Goal: Information Seeking & Learning: Learn about a topic

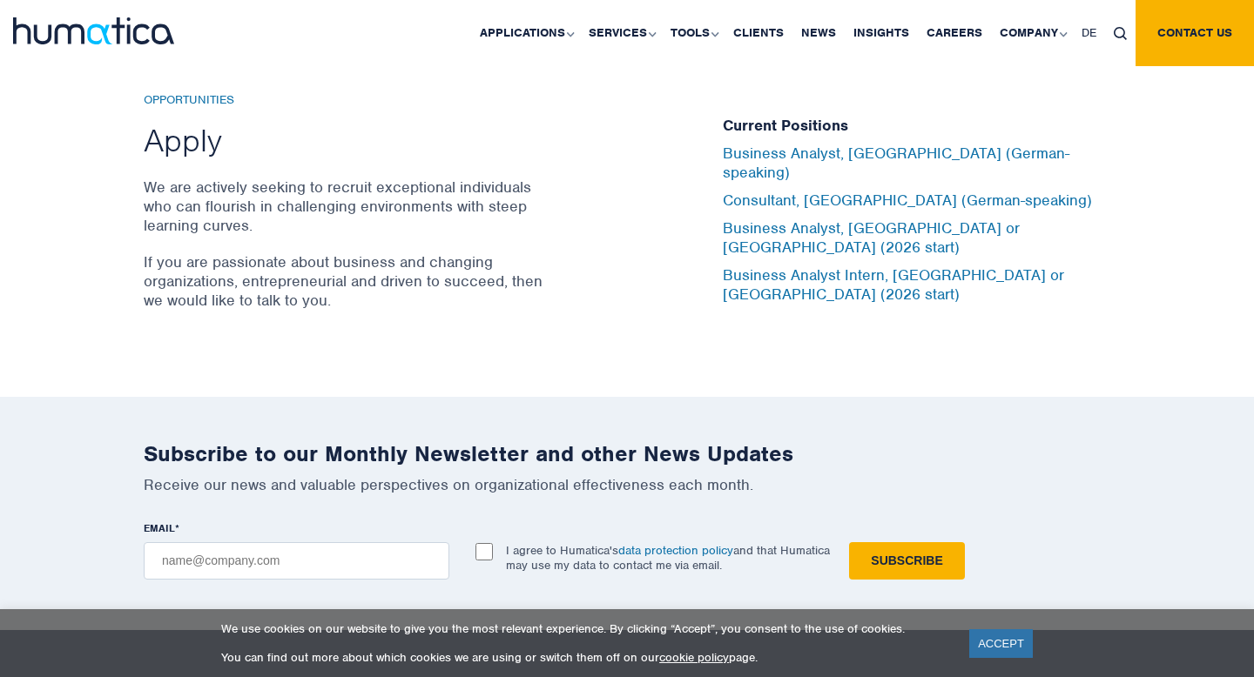
scroll to position [5663, 0]
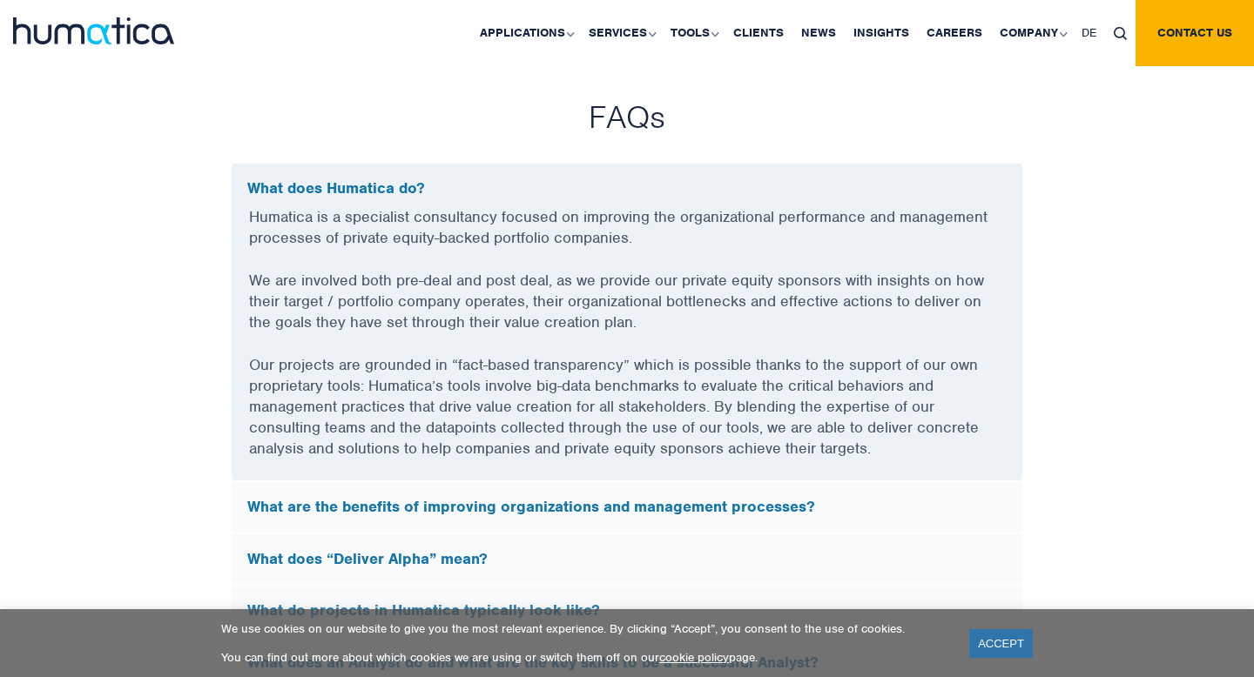
scroll to position [4716, 0]
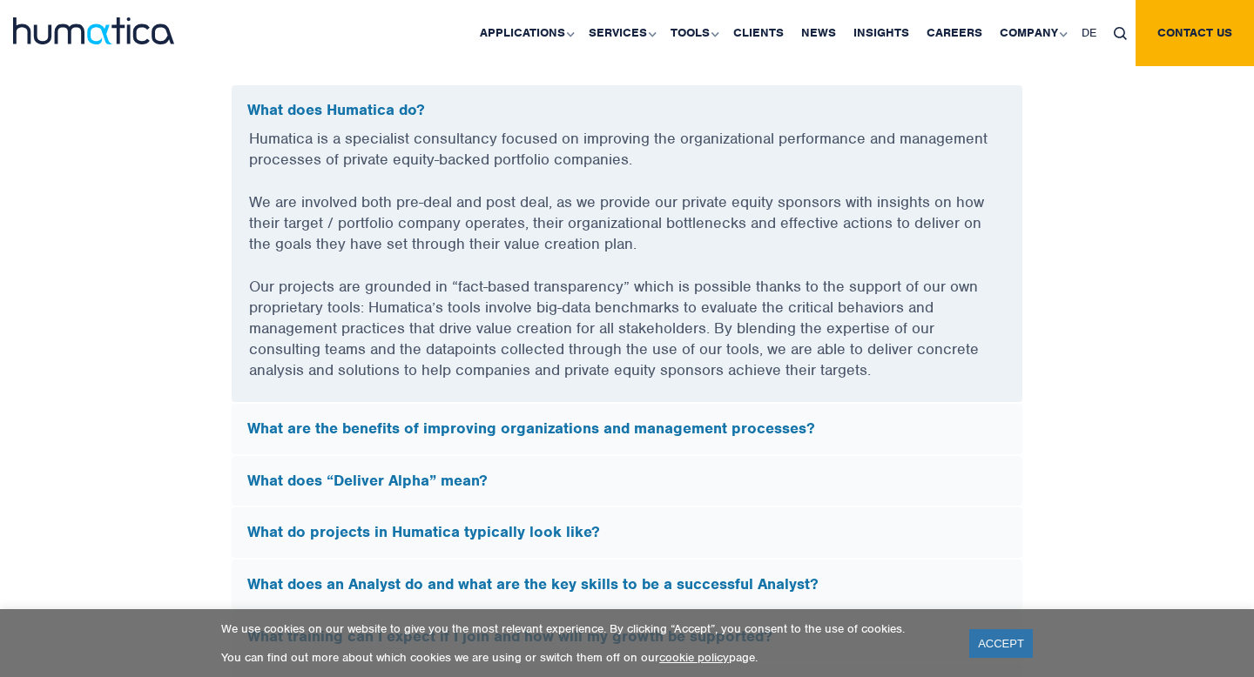
click at [732, 424] on h5 "What are the benefits of improving organizations and management processes?" at bounding box center [626, 429] width 759 height 19
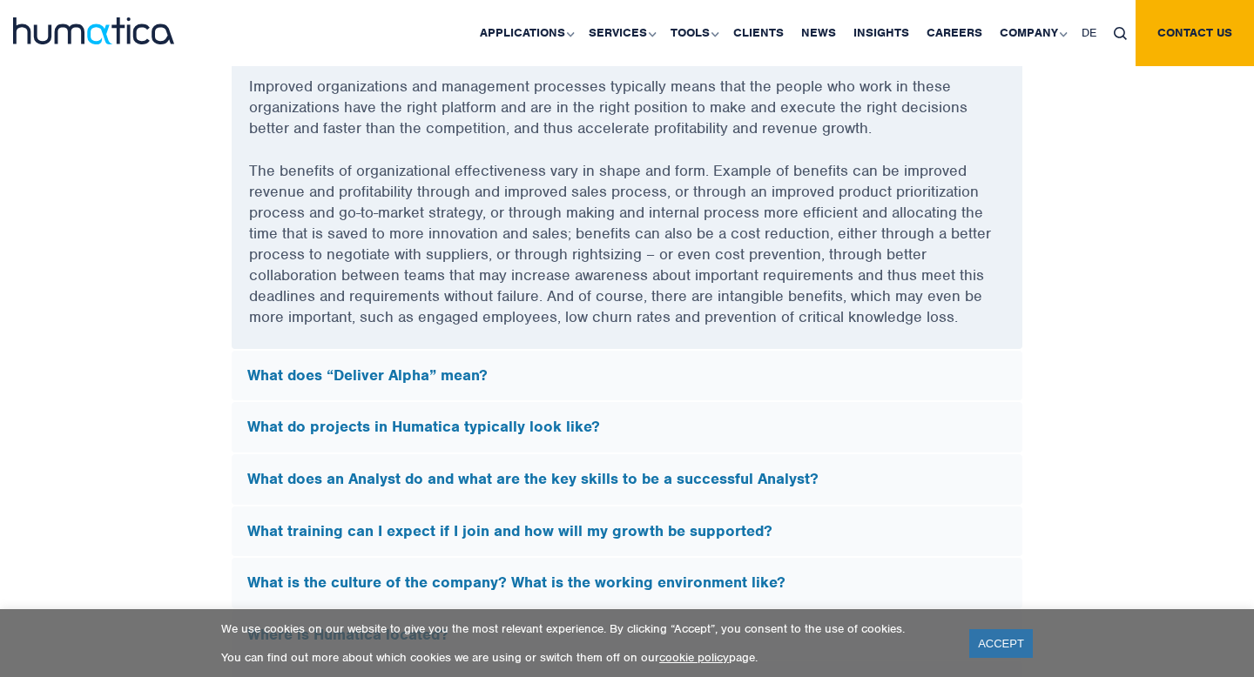
scroll to position [4821, 0]
click at [677, 366] on h5 "What does “Deliver Alpha” mean?" at bounding box center [626, 375] width 759 height 19
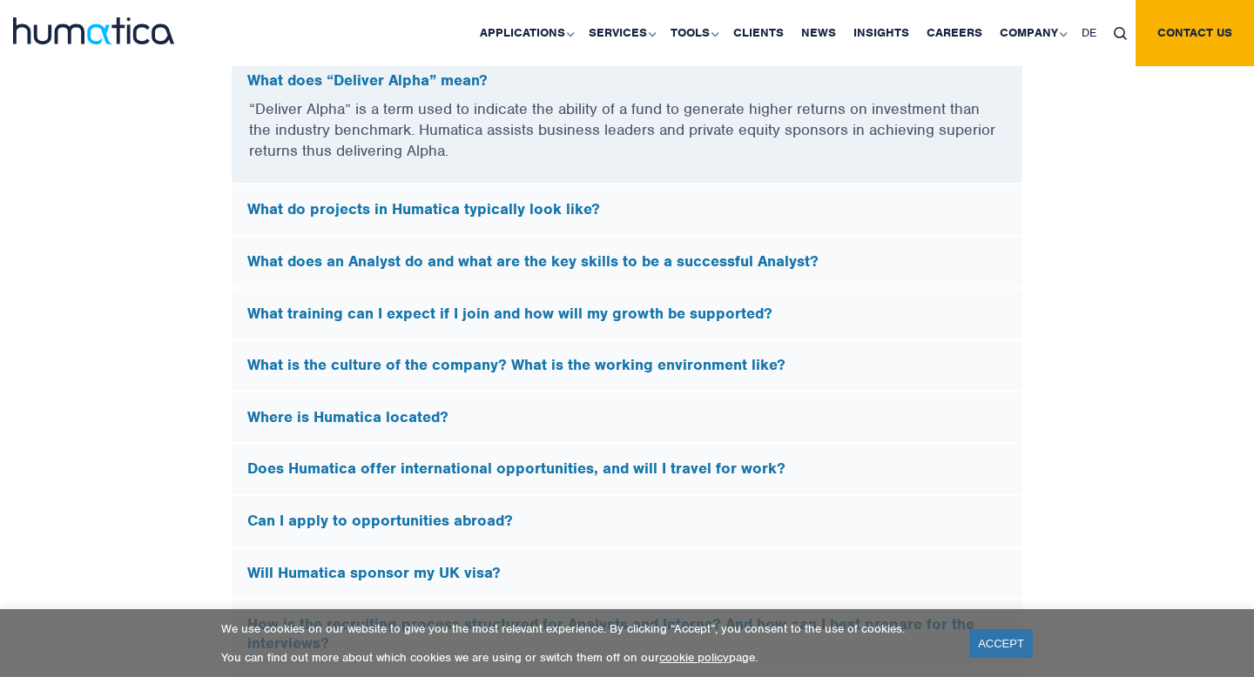
scroll to position [4852, 0]
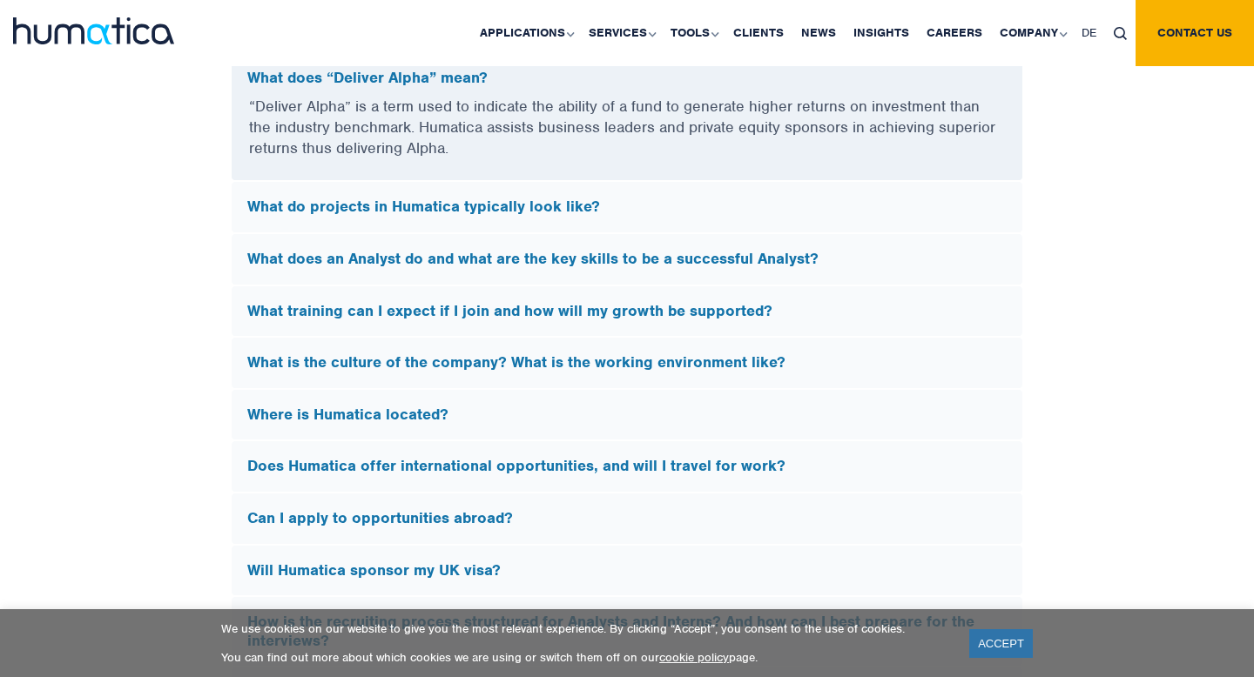
click at [550, 212] on div "What do projects in Humatica typically look like?" at bounding box center [627, 207] width 791 height 51
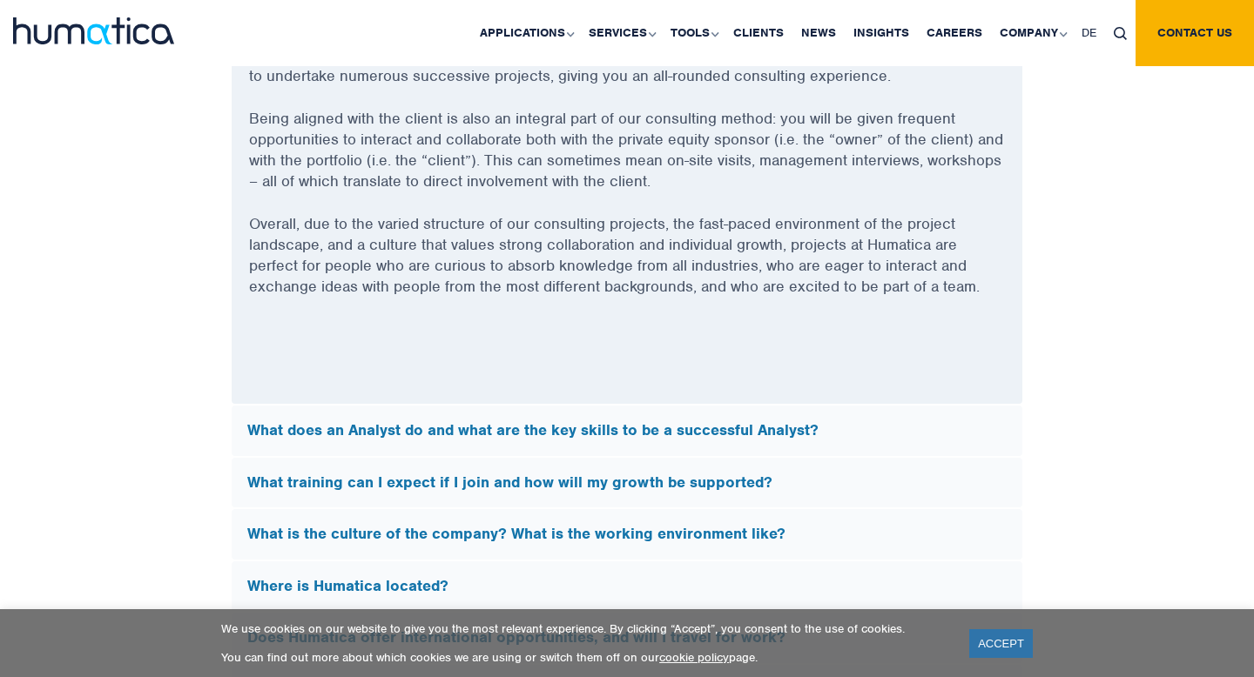
scroll to position [5041, 0]
click at [567, 428] on h5 "What does an Analyst do and what are the key skills to be a successful Analyst?" at bounding box center [626, 430] width 759 height 19
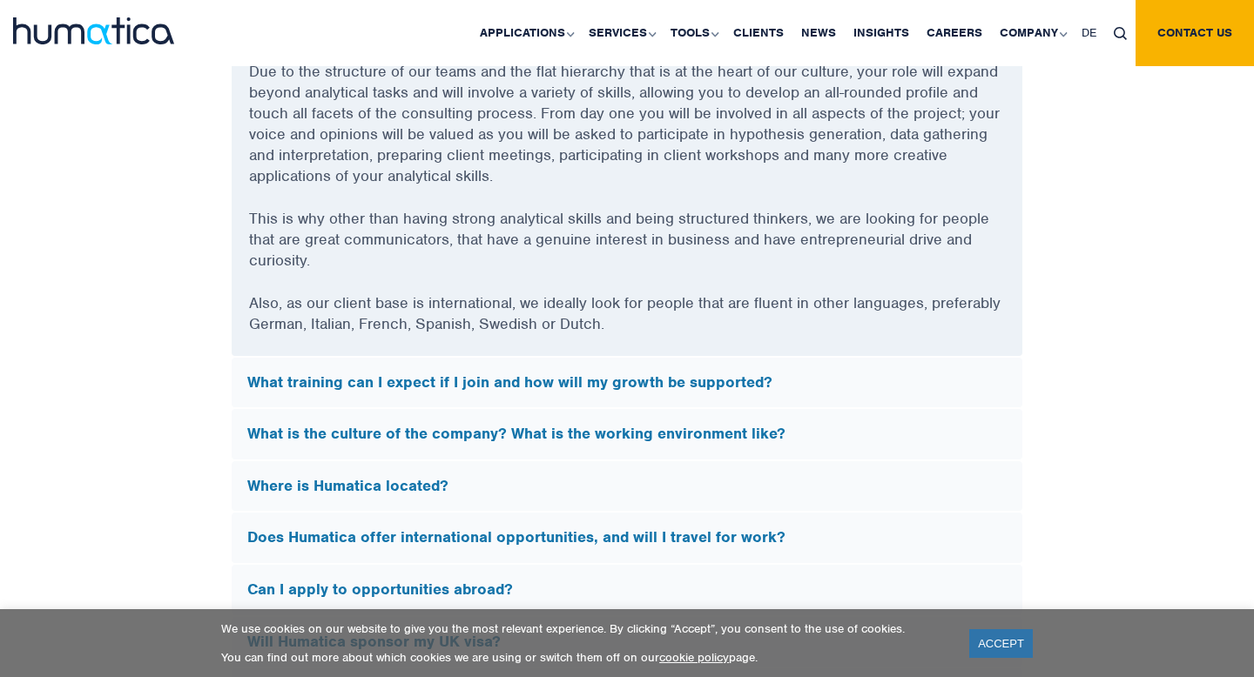
scroll to position [5077, 0]
click at [567, 428] on h5 "What is the culture of the company? What is the working environment like?" at bounding box center [626, 432] width 759 height 19
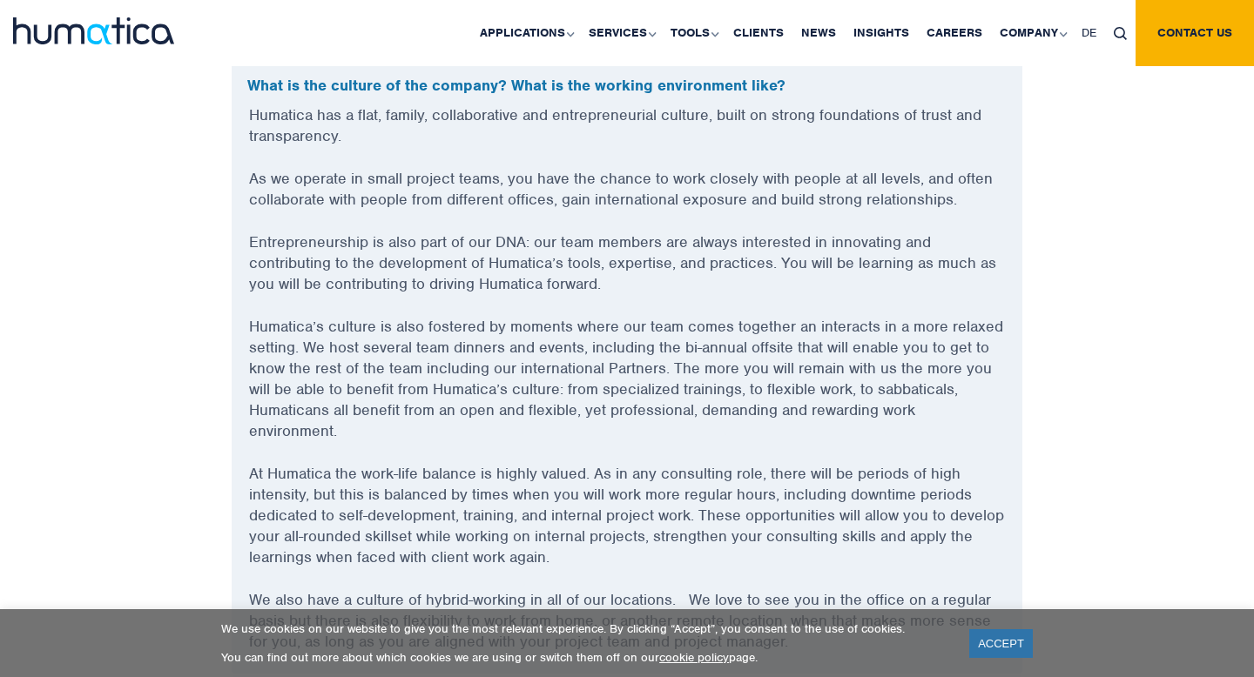
scroll to position [5042, 0]
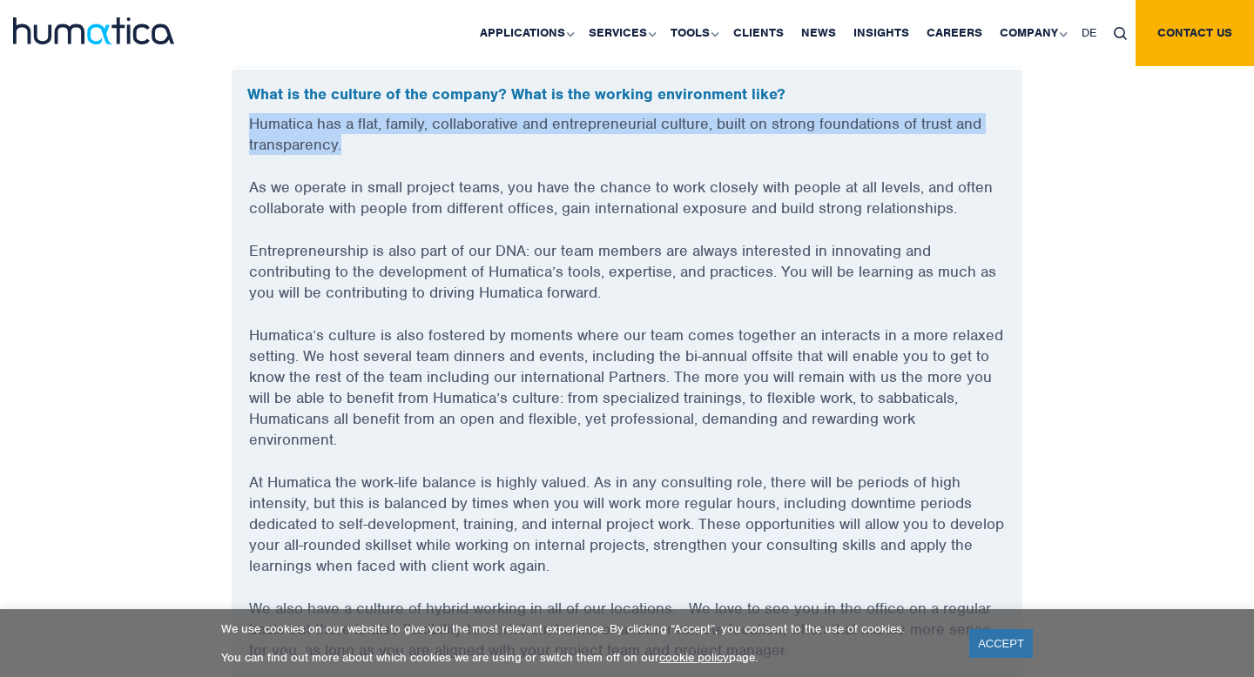
drag, startPoint x: 245, startPoint y: 124, endPoint x: 359, endPoint y: 134, distance: 114.5
click at [359, 134] on div "Humatica has a flat, family, collaborative and entrepreneurial culture, built o…" at bounding box center [627, 397] width 791 height 569
copy p "Humatica has a flat, family, collaborative and entrepreneurial culture, built o…"
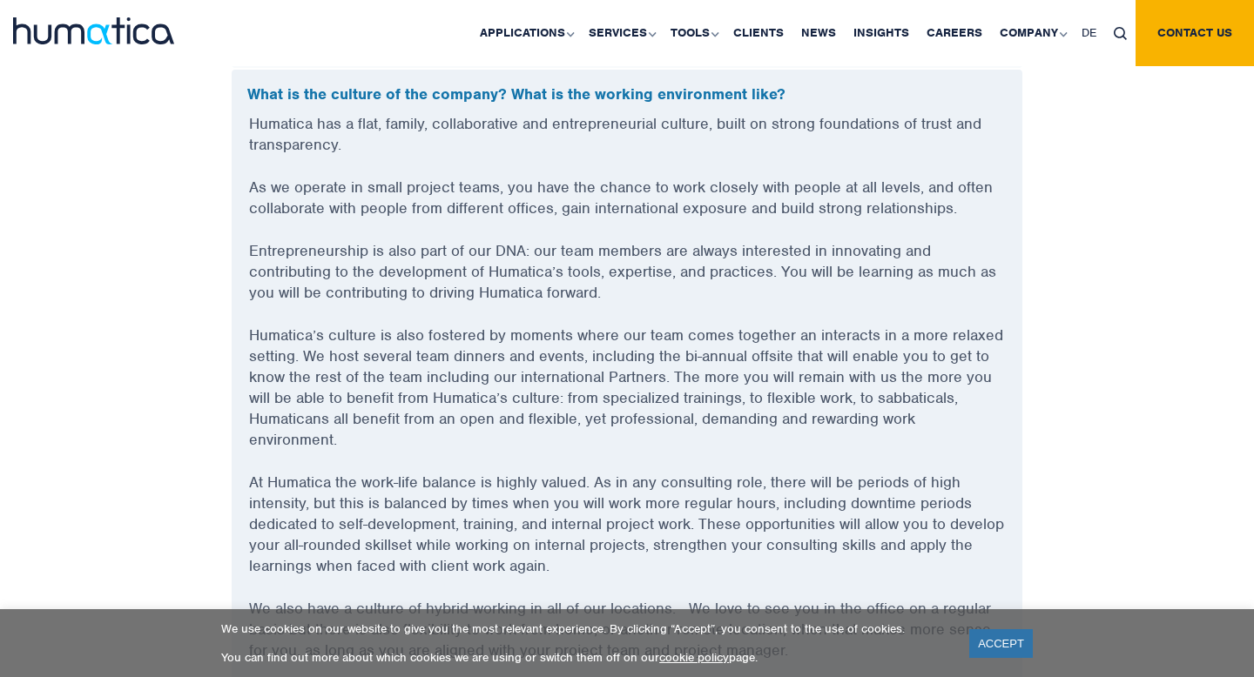
click at [391, 224] on p "As we operate in small project teams, you have the chance to work closely with …" at bounding box center [627, 209] width 756 height 64
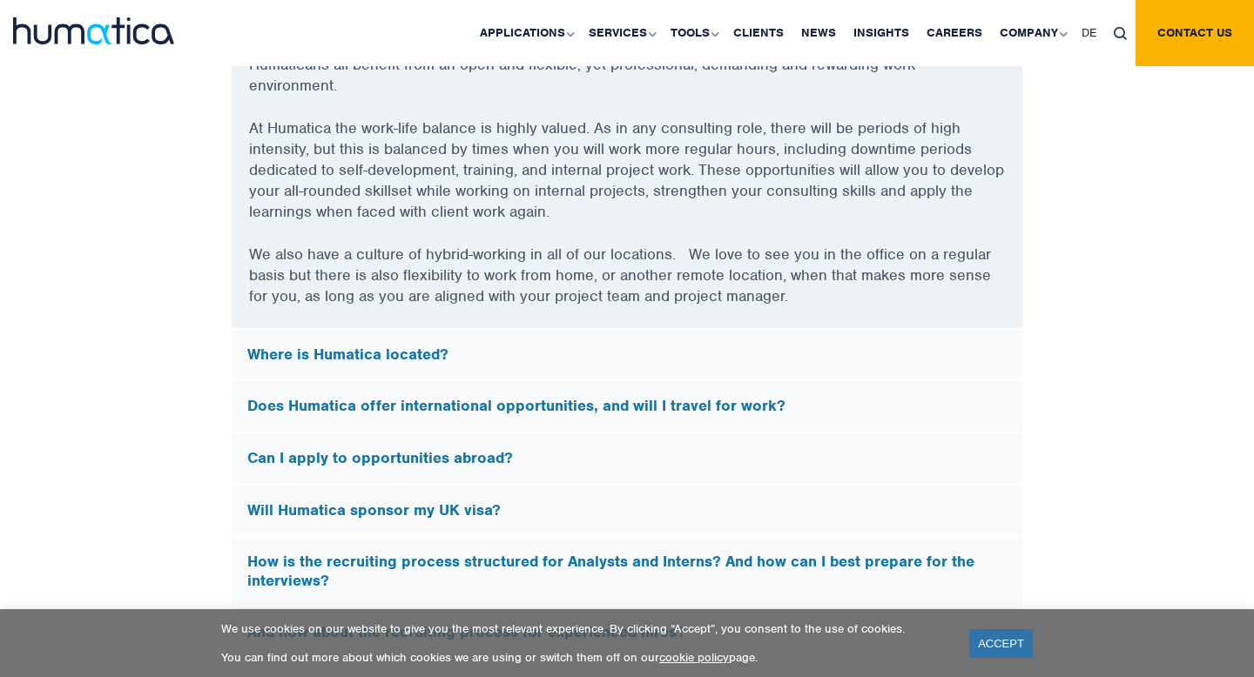
scroll to position [5398, 0]
click at [448, 387] on div "Does Humatica offer international opportunities, and will I travel for work?" at bounding box center [627, 406] width 791 height 51
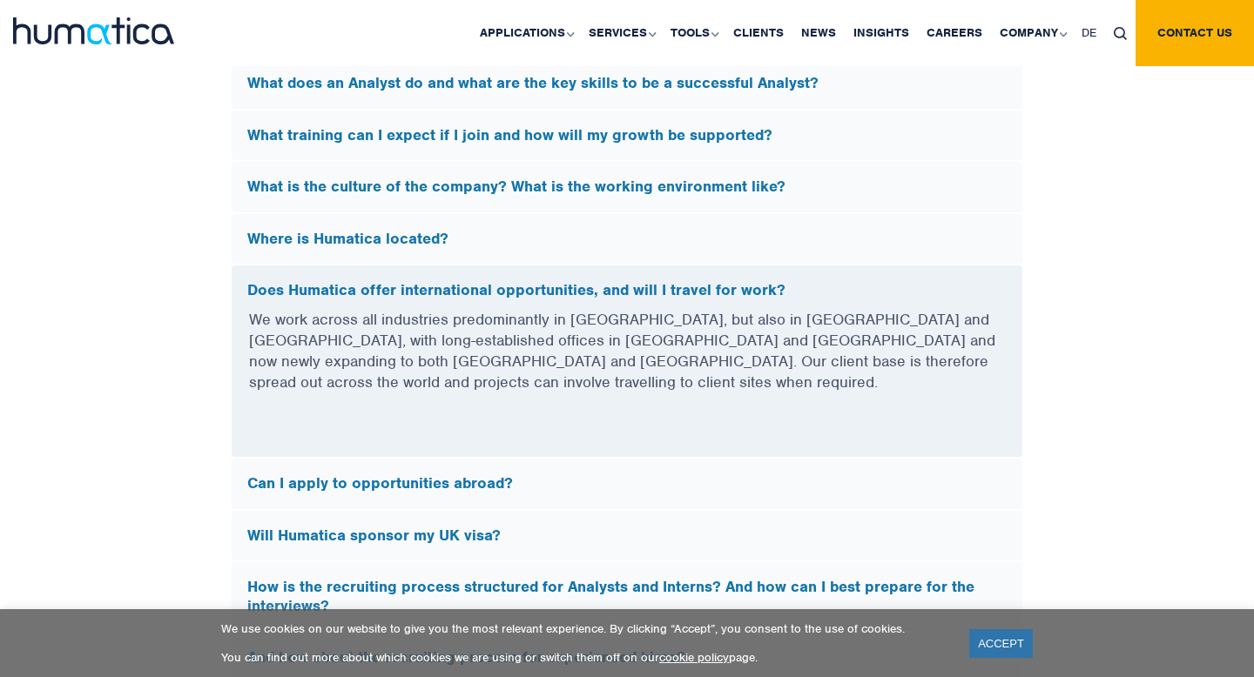
scroll to position [4977, 0]
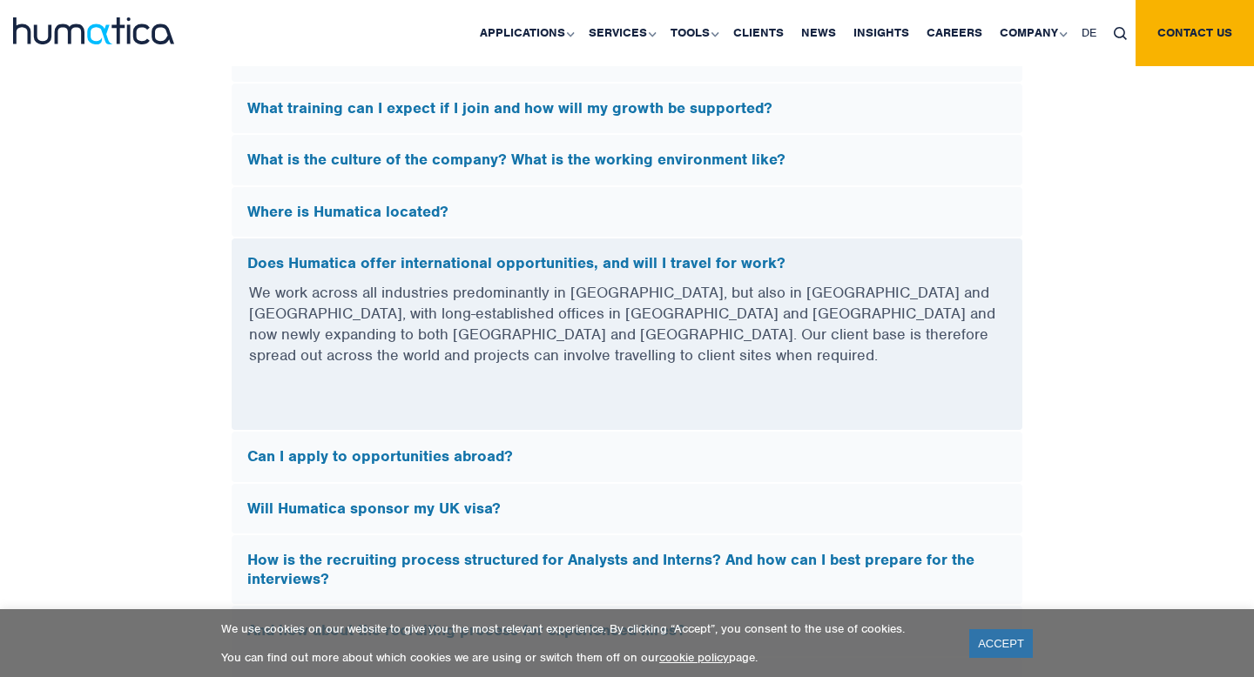
click at [443, 432] on div "Can I apply to opportunities abroad?" at bounding box center [627, 457] width 791 height 51
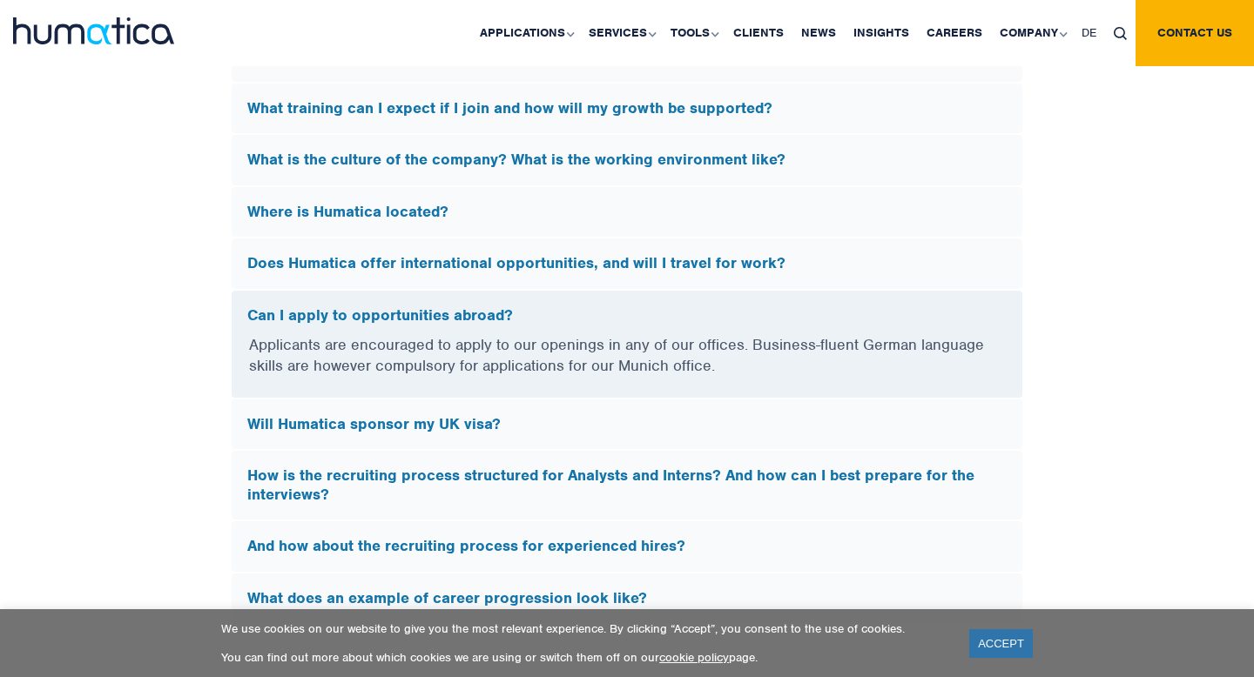
click at [443, 415] on h5 "Will Humatica sponsor my UK visa?" at bounding box center [626, 424] width 759 height 19
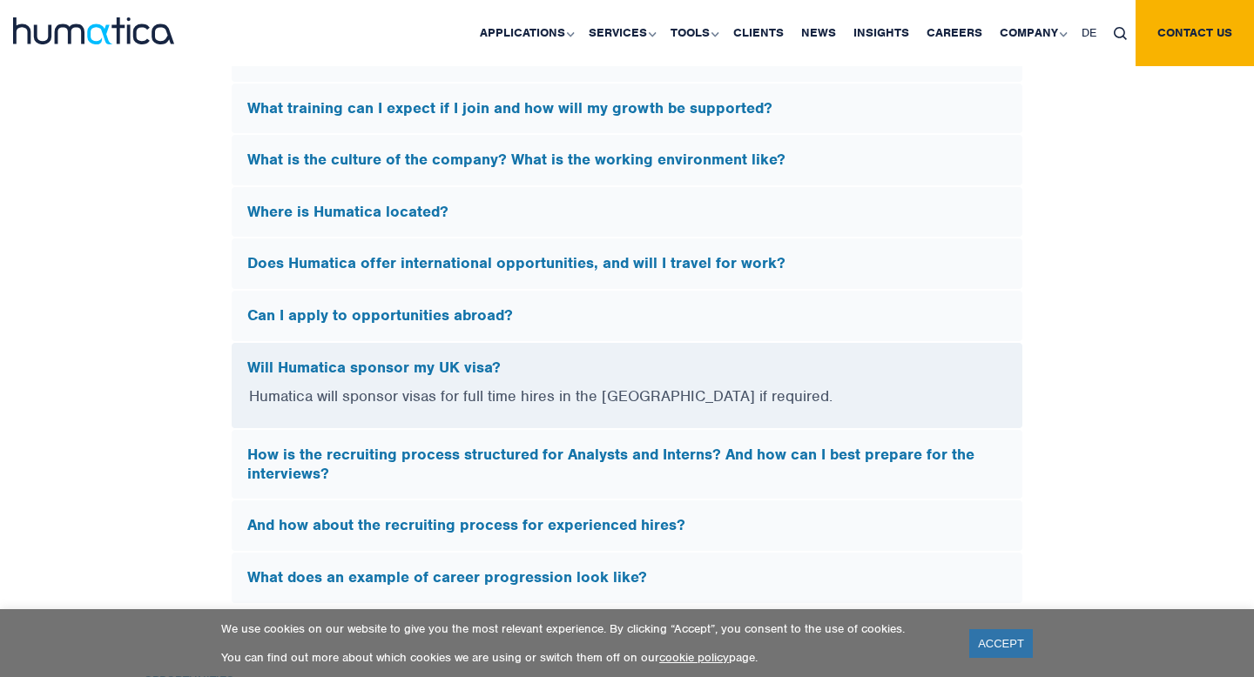
click at [446, 434] on div "How is the recruiting process structured for Analysts and Interns? And how can …" at bounding box center [627, 464] width 791 height 69
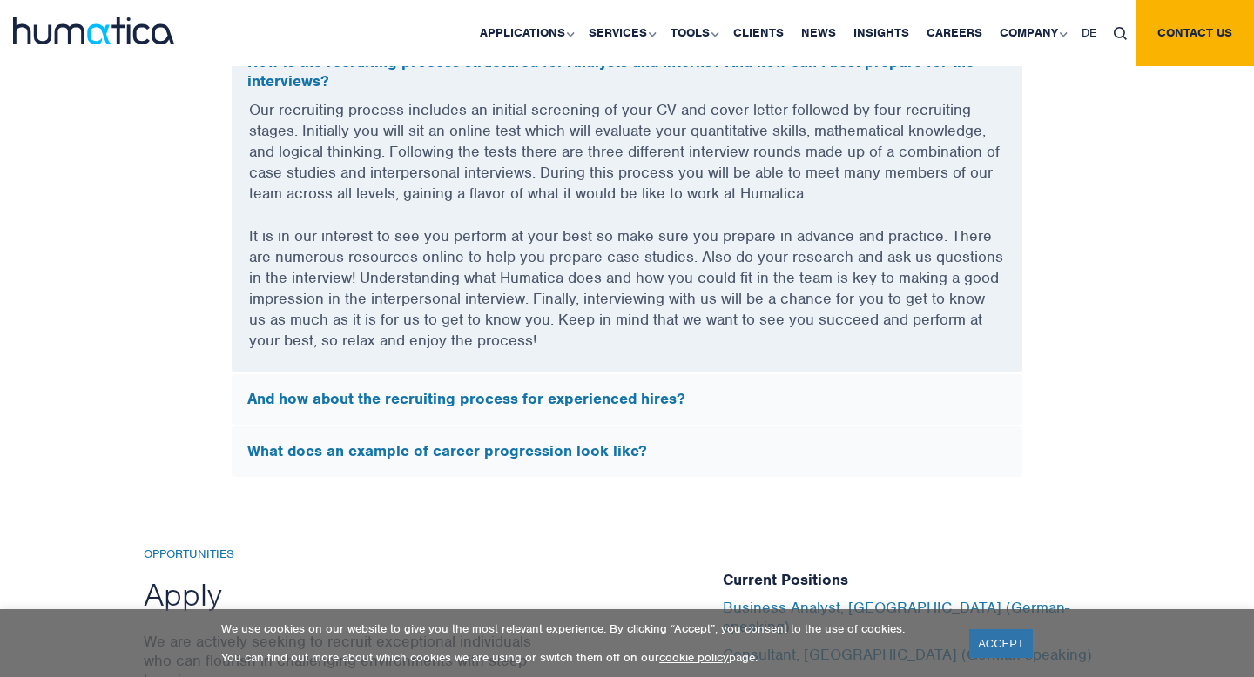
scroll to position [5335, 0]
click at [446, 434] on div "What does an example of career progression look like?" at bounding box center [627, 451] width 791 height 51
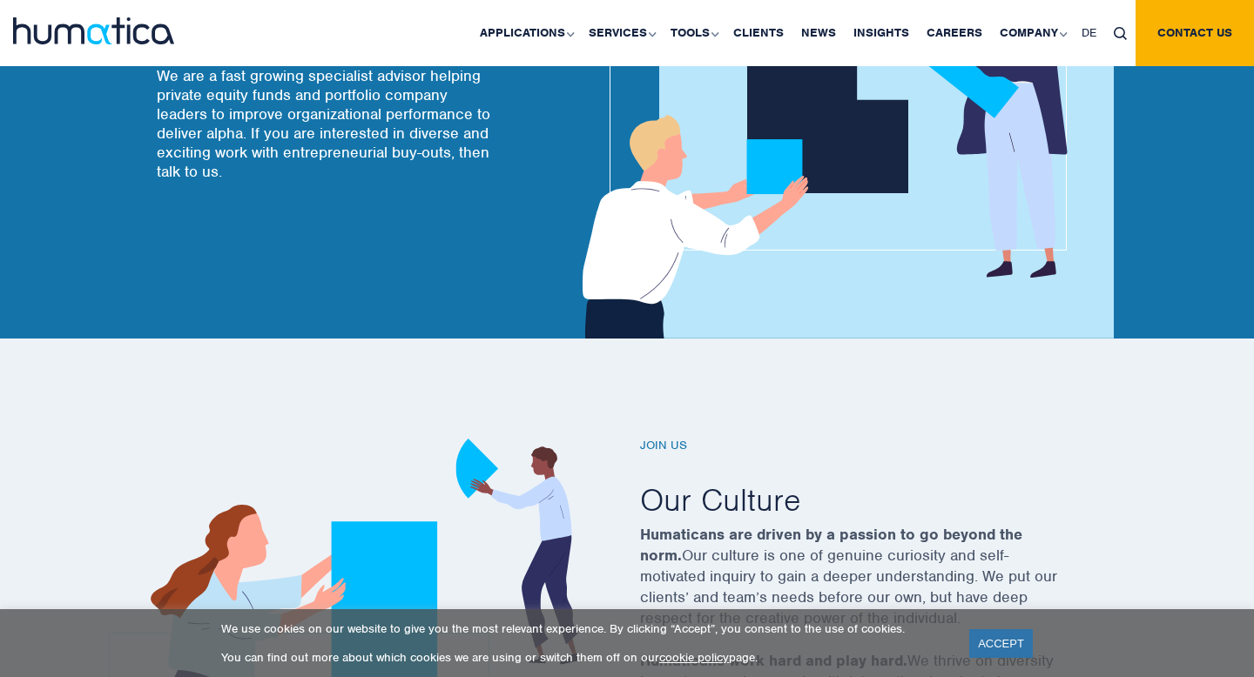
scroll to position [0, 0]
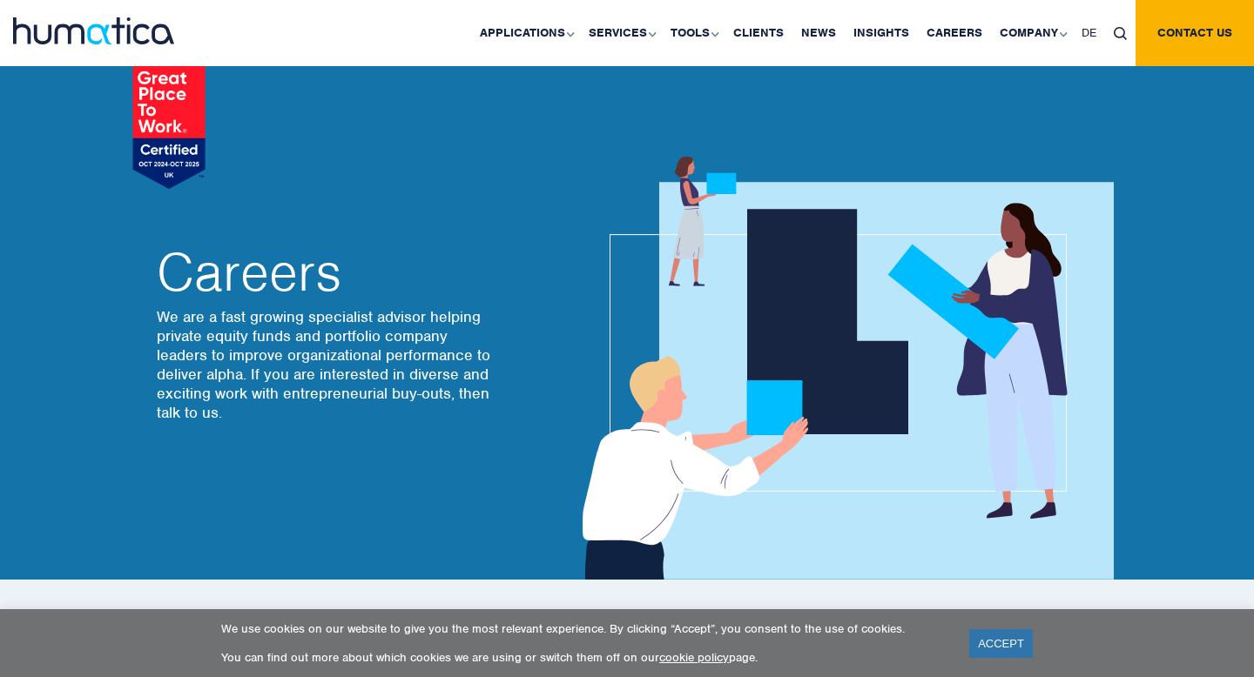
click at [118, 56] on div at bounding box center [104, 33] width 209 height 66
click at [118, 17] on img at bounding box center [93, 30] width 161 height 27
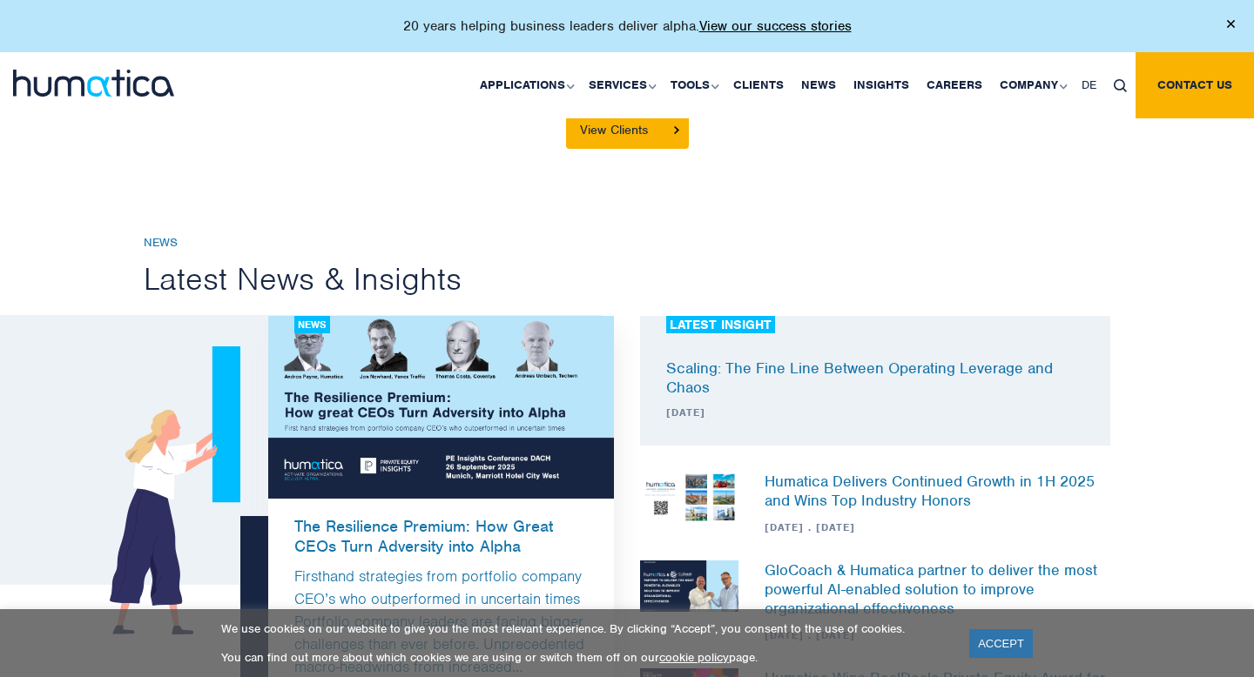
scroll to position [4191, 0]
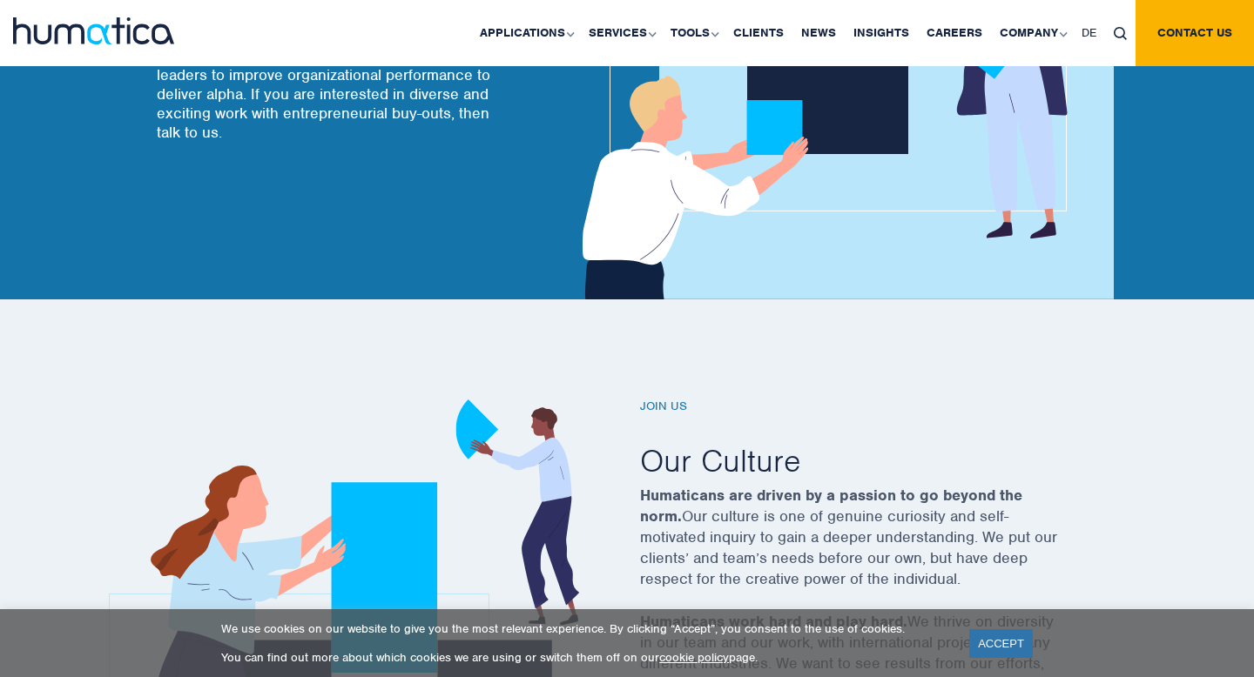
scroll to position [280, 0]
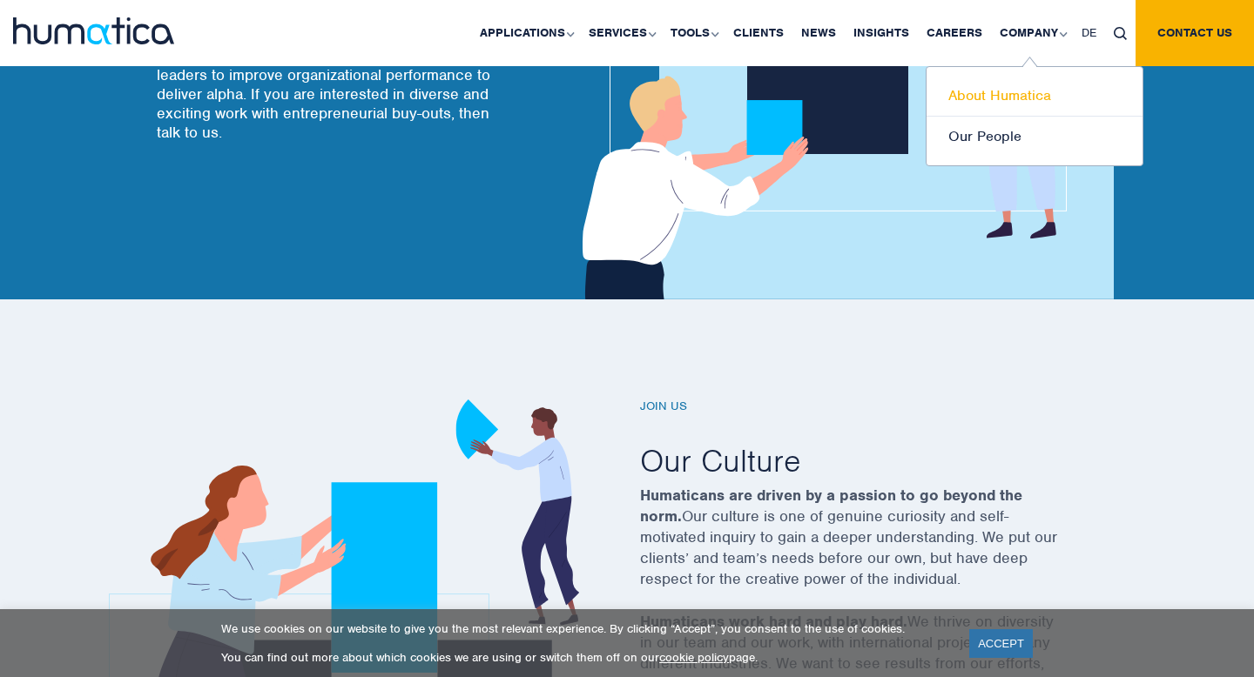
click at [1008, 99] on link "About Humatica" at bounding box center [1034, 96] width 216 height 41
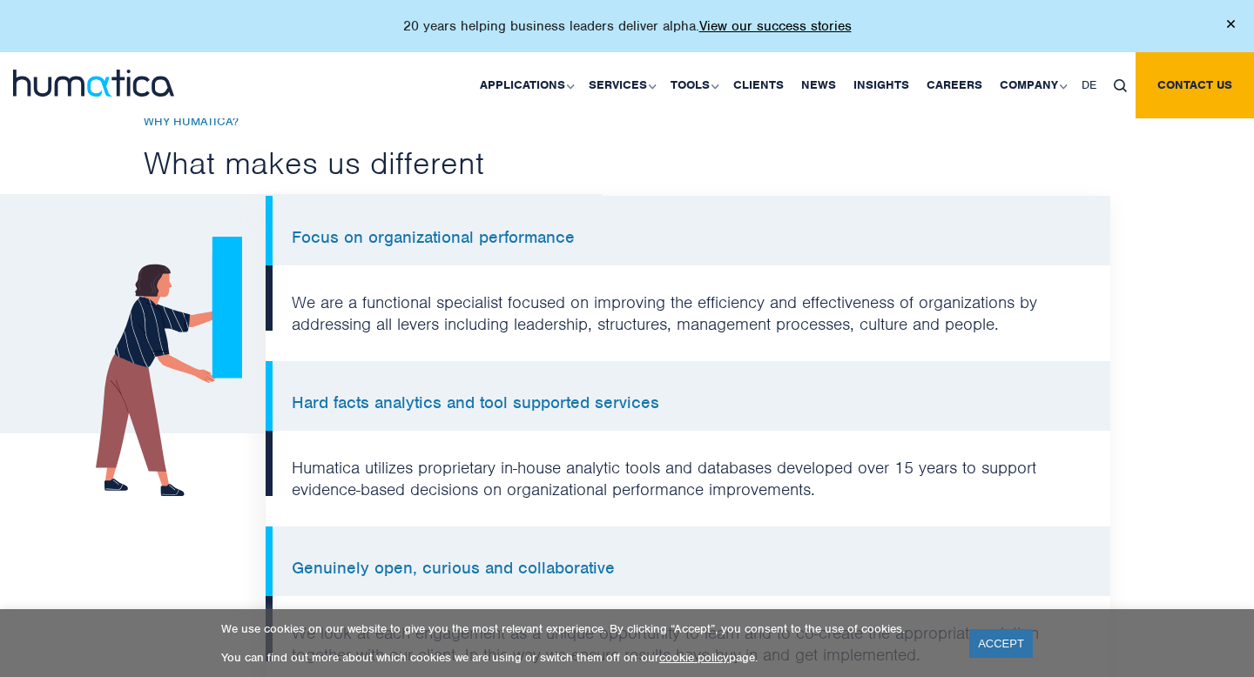
scroll to position [1270, 0]
